Goal: Complete application form: Complete application form

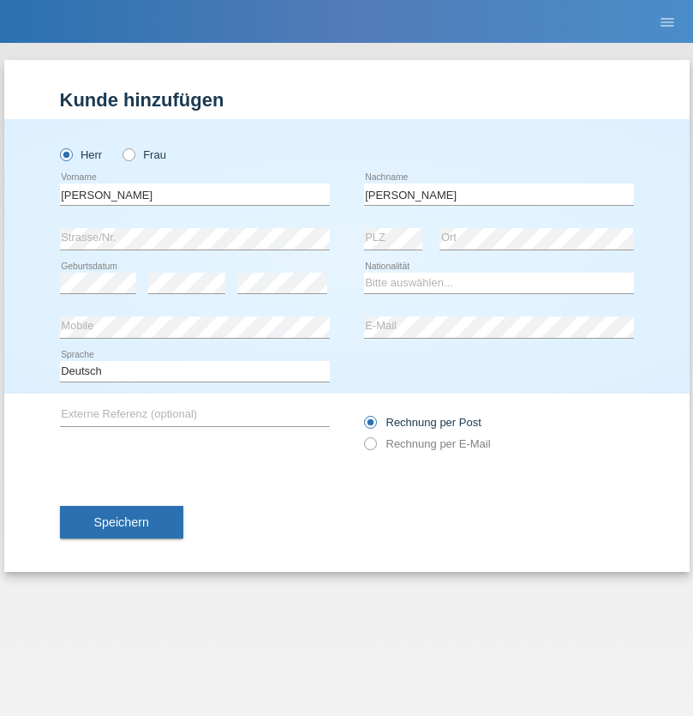
type input "Kalyanakumar"
select select "IT"
select select "C"
select select "01"
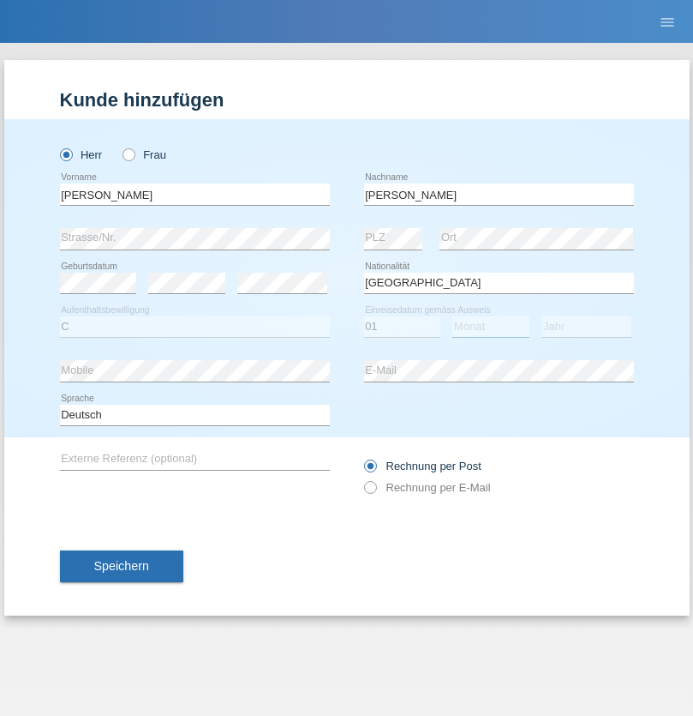
select select "02"
select select "2017"
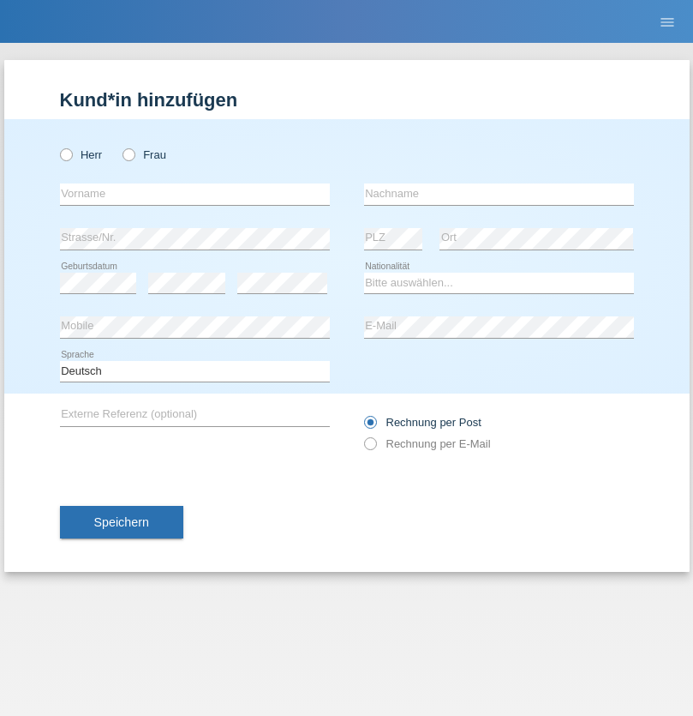
radio input "true"
click at [195, 194] on input "text" at bounding box center [195, 193] width 270 height 21
type input "Tifa"
click at [499, 194] on input "text" at bounding box center [499, 193] width 270 height 21
type input "Markovic"
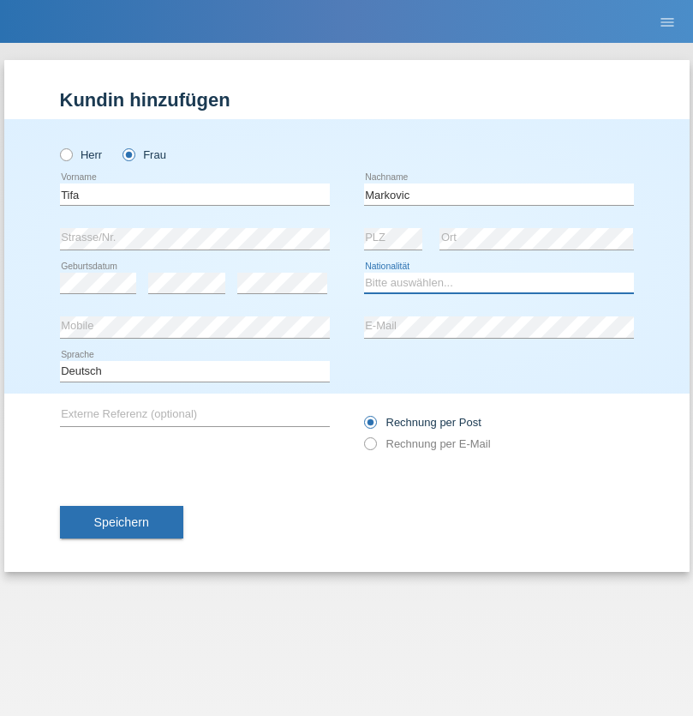
select select "AT"
select select "C"
select select "28"
select select "04"
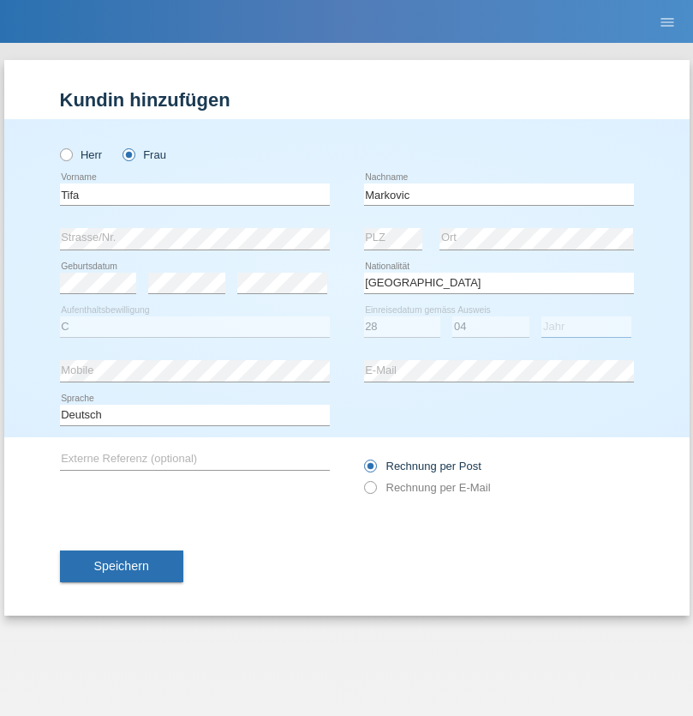
select select "1966"
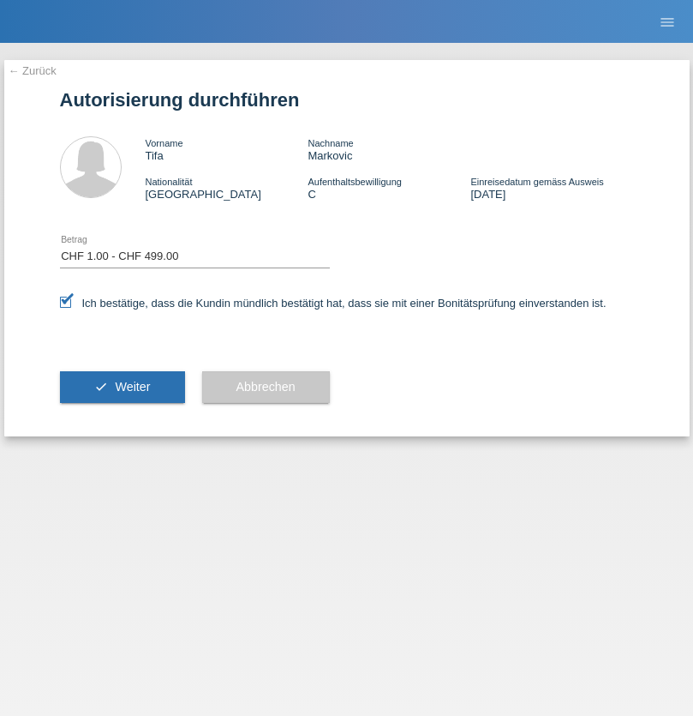
select select "1"
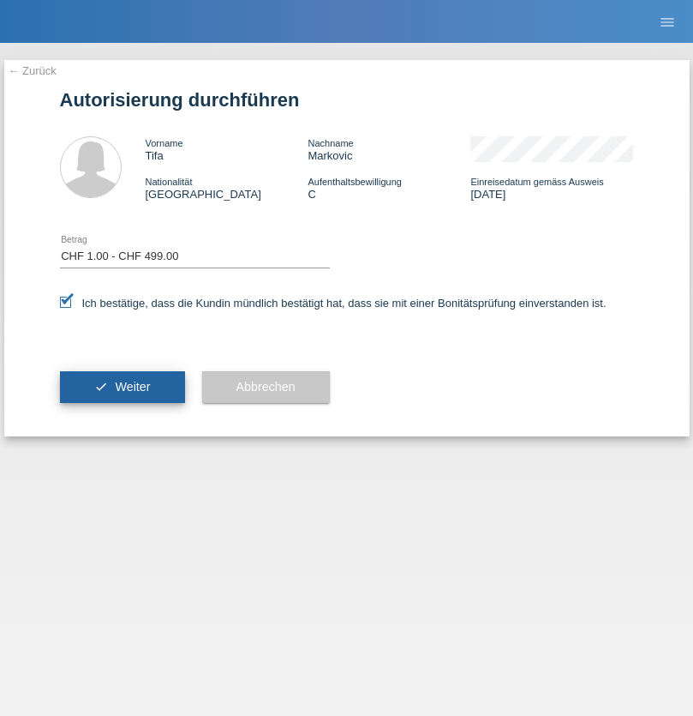
click at [122, 386] on span "Weiter" at bounding box center [132, 387] width 35 height 14
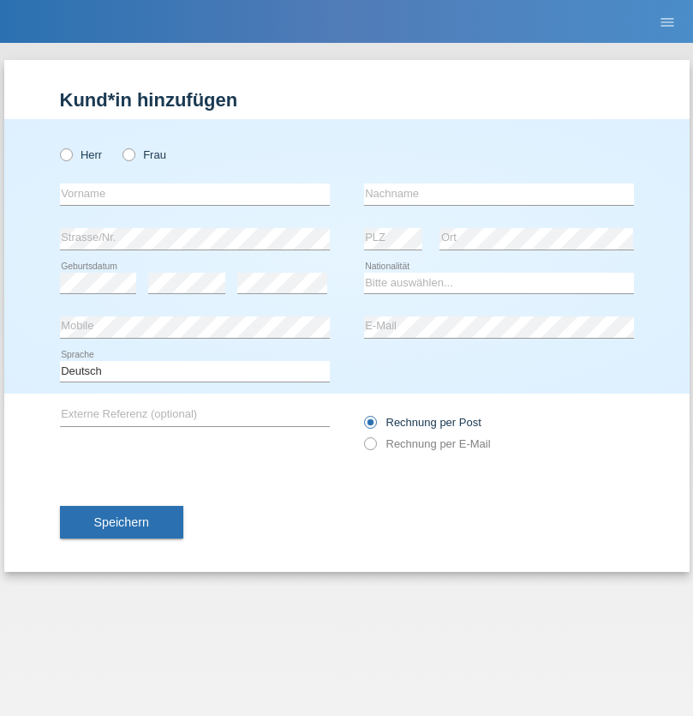
radio input "true"
click at [195, 194] on input "text" at bounding box center [195, 193] width 270 height 21
type input "Visar"
click at [499, 194] on input "text" at bounding box center [499, 193] width 270 height 21
type input "Tifeku"
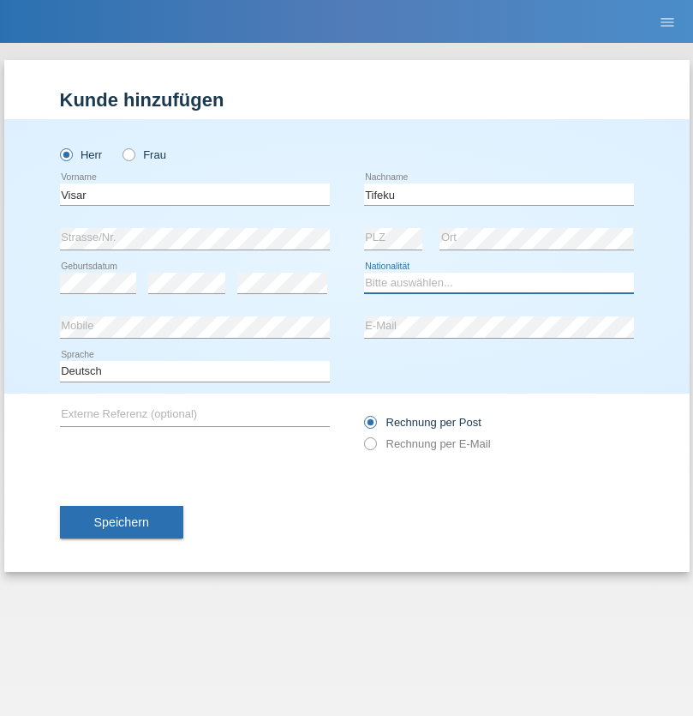
select select "XK"
select select "C"
select select "20"
select select "06"
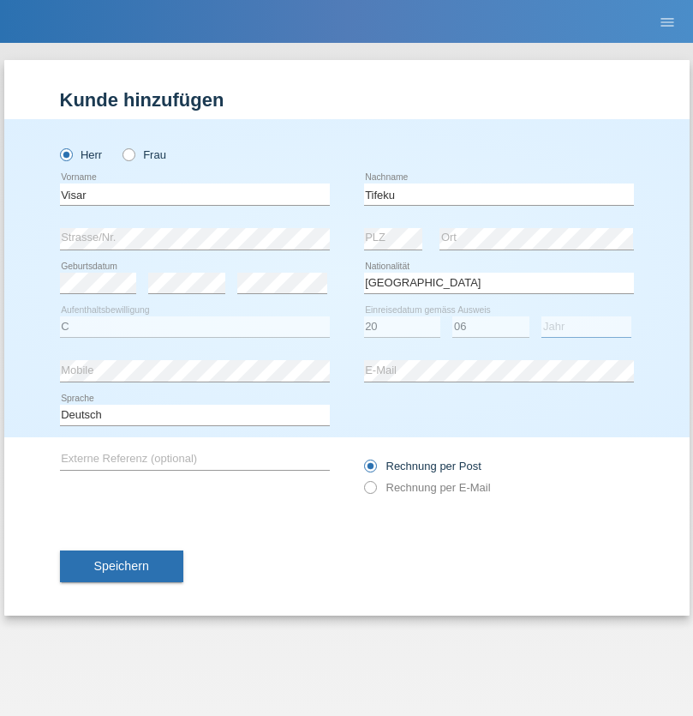
select select "2021"
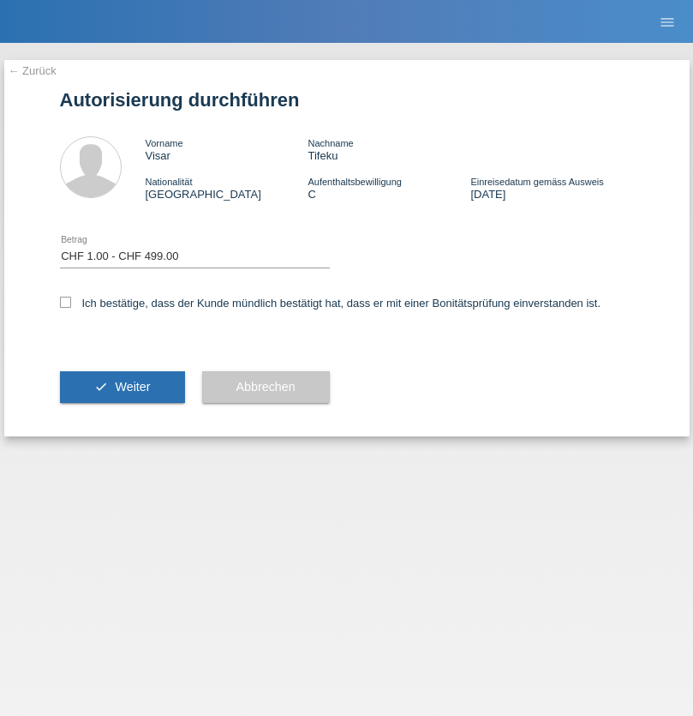
select select "1"
checkbox input "true"
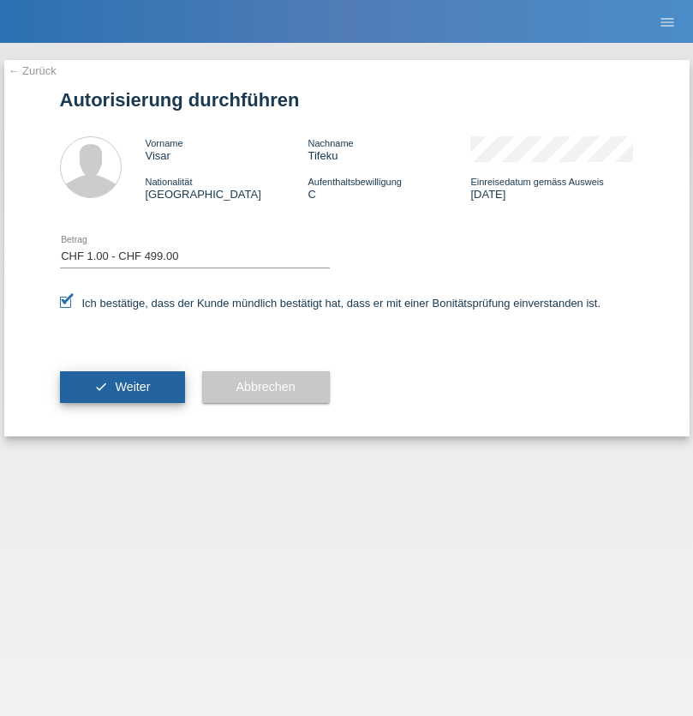
click at [122, 386] on span "Weiter" at bounding box center [132, 387] width 35 height 14
